Goal: Obtain resource: Download file/media

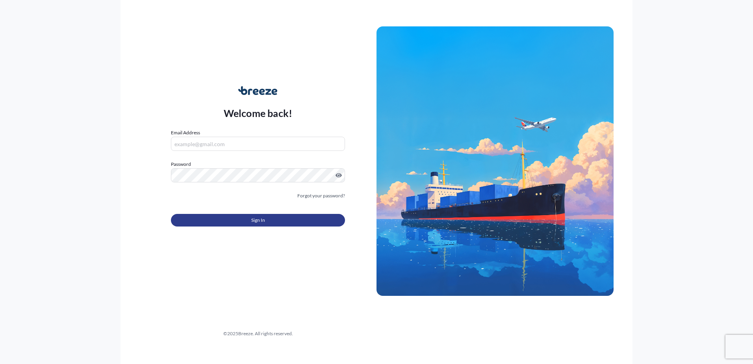
type input "[PERSON_NAME][EMAIL_ADDRESS][DOMAIN_NAME]"
click at [269, 222] on button "Sign In" at bounding box center [258, 220] width 174 height 13
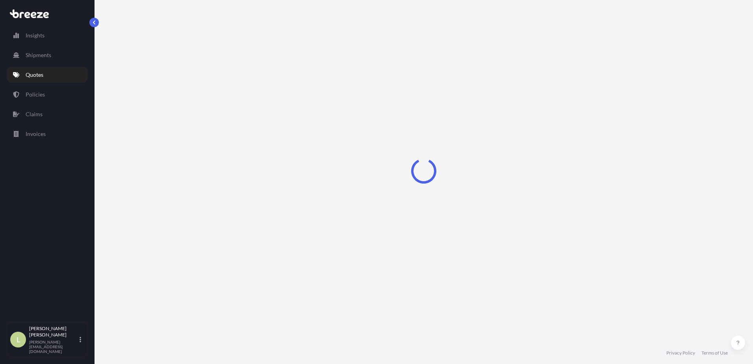
select select "Road"
select select "Air"
select select "Road"
select select "3"
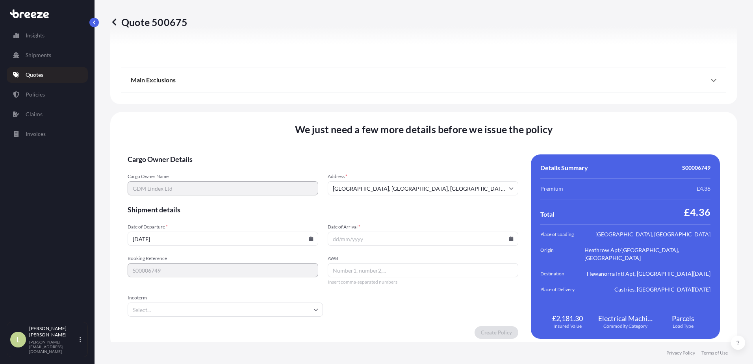
scroll to position [1042, 0]
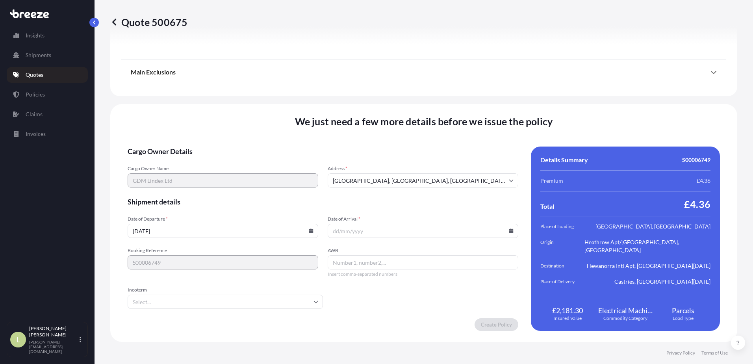
click at [308, 233] on input "[DATE]" at bounding box center [223, 231] width 191 height 14
click at [309, 231] on icon at bounding box center [311, 230] width 4 height 5
click at [274, 96] on icon at bounding box center [275, 98] width 3 height 5
click at [169, 146] on button "6" at bounding box center [167, 145] width 13 height 13
type input "[DATE]"
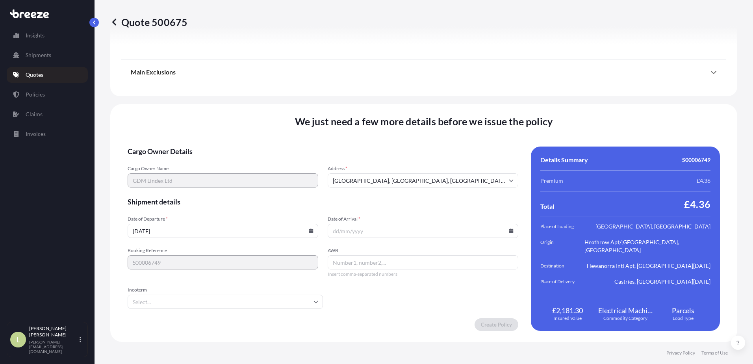
click at [509, 232] on icon at bounding box center [511, 230] width 4 height 5
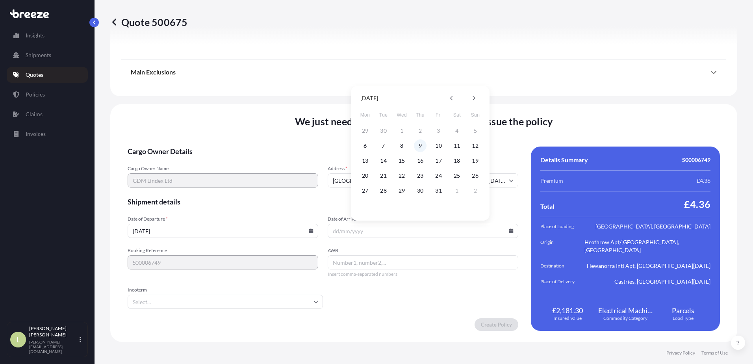
click at [421, 146] on button "9" at bounding box center [420, 145] width 13 height 13
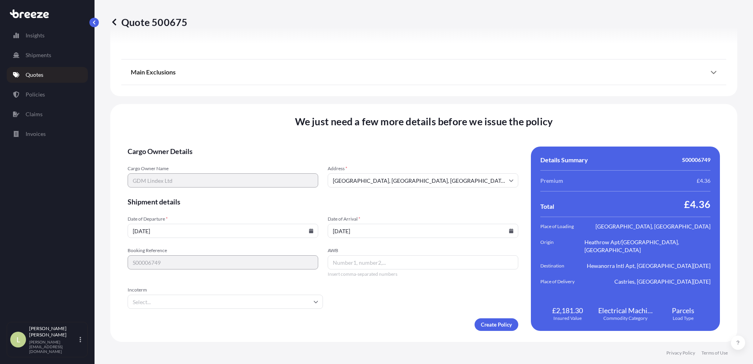
type input "[DATE]"
click at [373, 261] on input "AWB" at bounding box center [423, 262] width 191 height 14
paste input "884902638837"
type input "884902638837"
click at [274, 295] on input "Incoterm" at bounding box center [225, 301] width 195 height 14
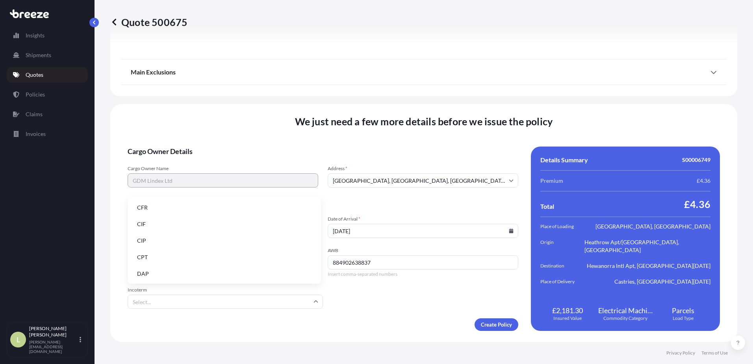
click at [224, 272] on li "DAP" at bounding box center [224, 273] width 187 height 15
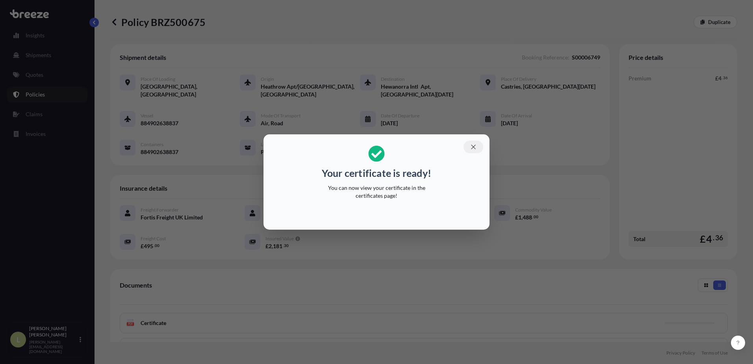
click at [471, 148] on icon "button" at bounding box center [473, 146] width 7 height 7
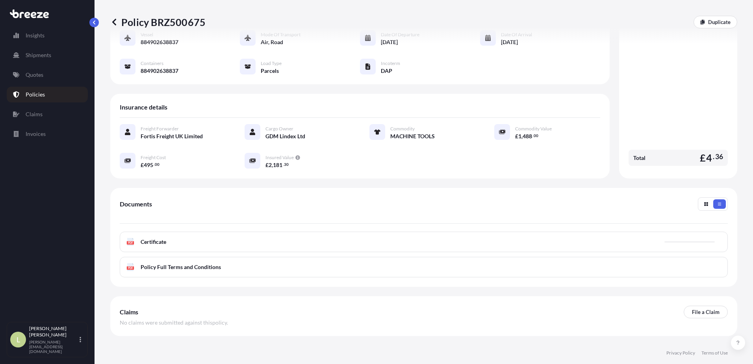
scroll to position [110, 0]
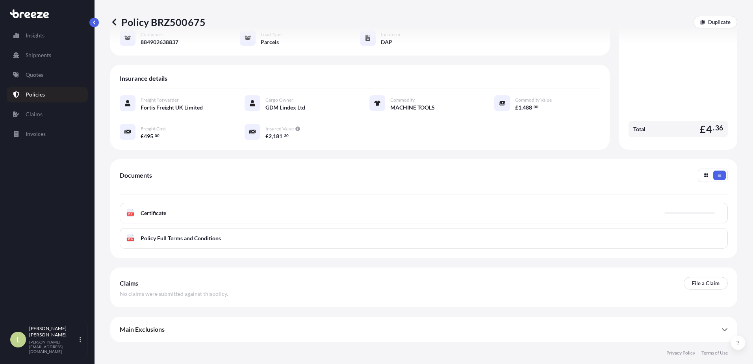
click at [329, 217] on div "PDF Certificate" at bounding box center [424, 213] width 608 height 20
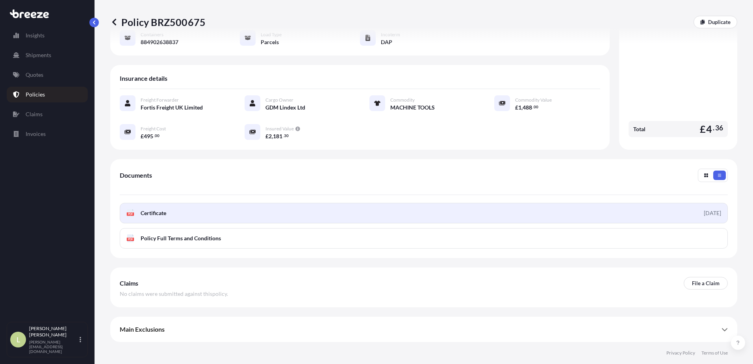
click at [211, 211] on link "PDF Certificate [DATE]" at bounding box center [424, 213] width 608 height 20
